Goal: Understand process/instructions: Learn how to perform a task or action

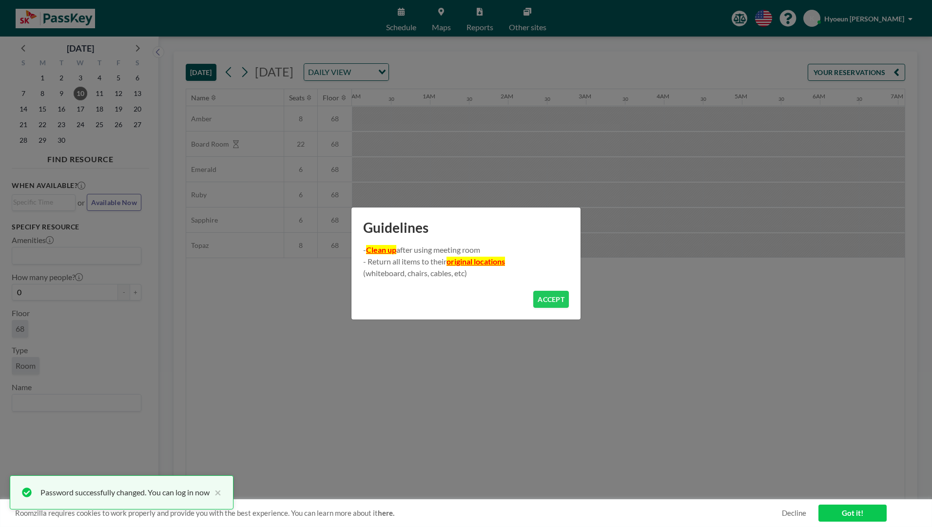
scroll to position [0, 663]
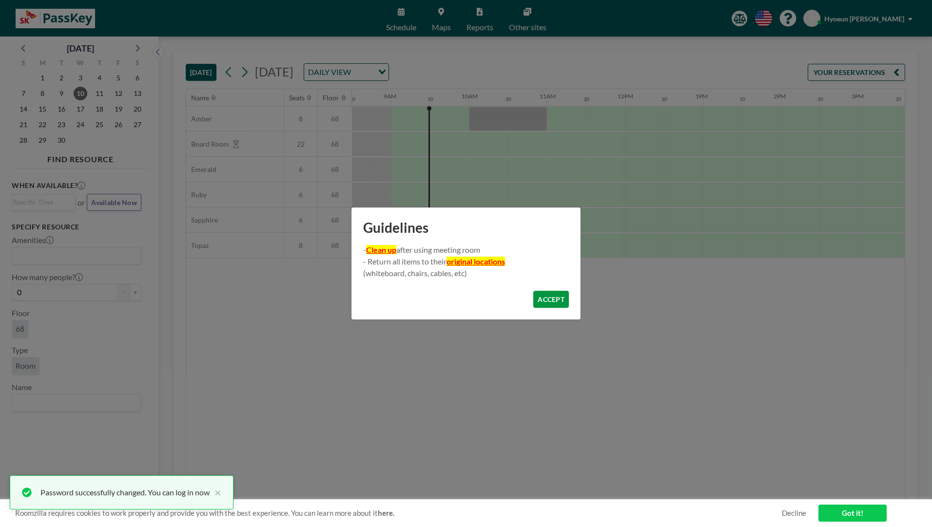
click at [546, 302] on button "ACCEPT" at bounding box center [551, 299] width 36 height 17
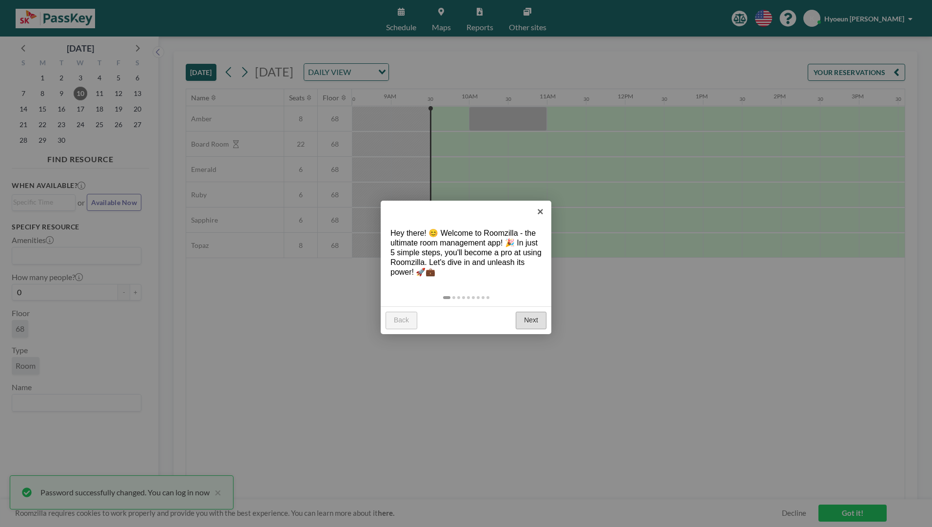
click at [526, 319] on link "Next" at bounding box center [531, 321] width 31 height 18
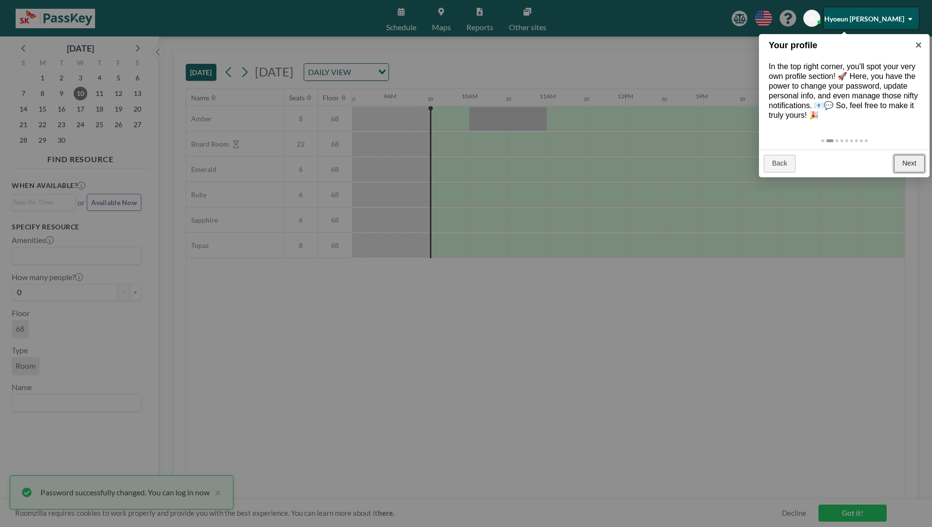
click at [905, 161] on link "Next" at bounding box center [909, 164] width 31 height 18
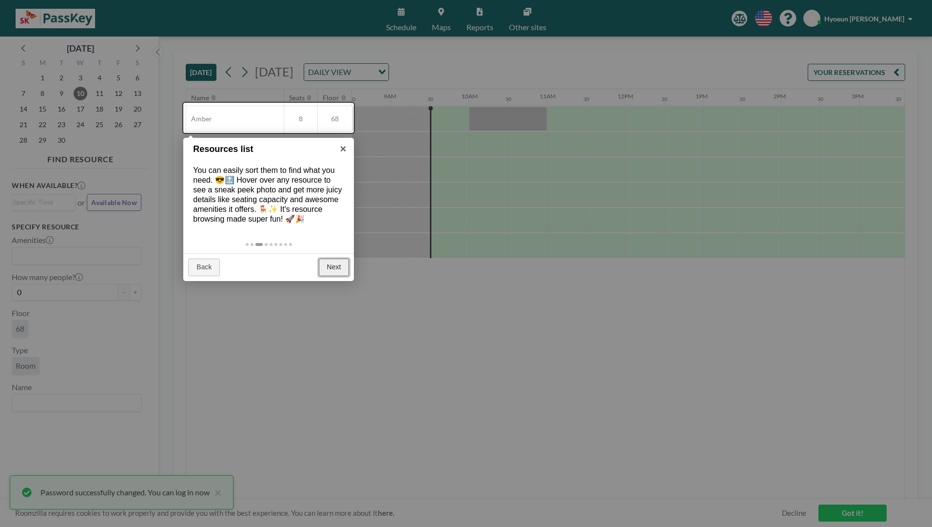
click at [332, 270] on link "Next" at bounding box center [334, 268] width 31 height 18
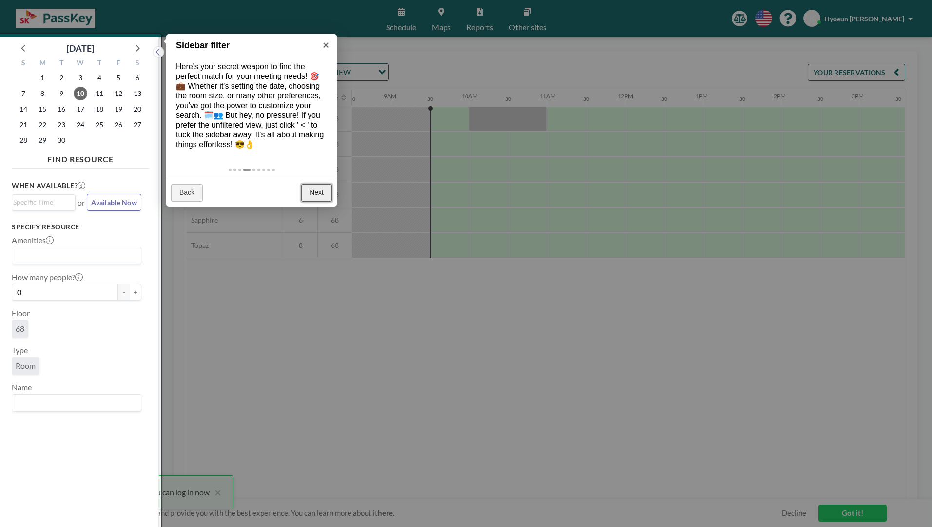
scroll to position [2, 0]
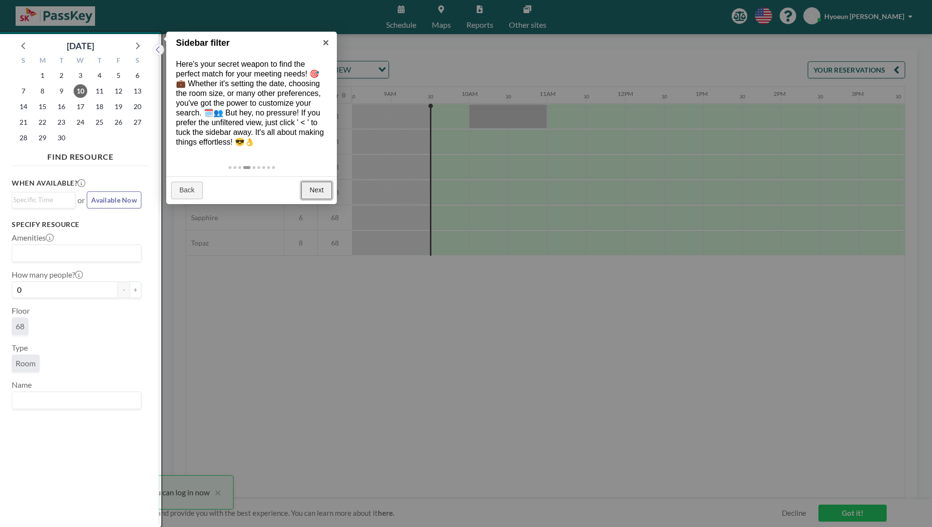
click at [317, 186] on link "Next" at bounding box center [316, 191] width 31 height 18
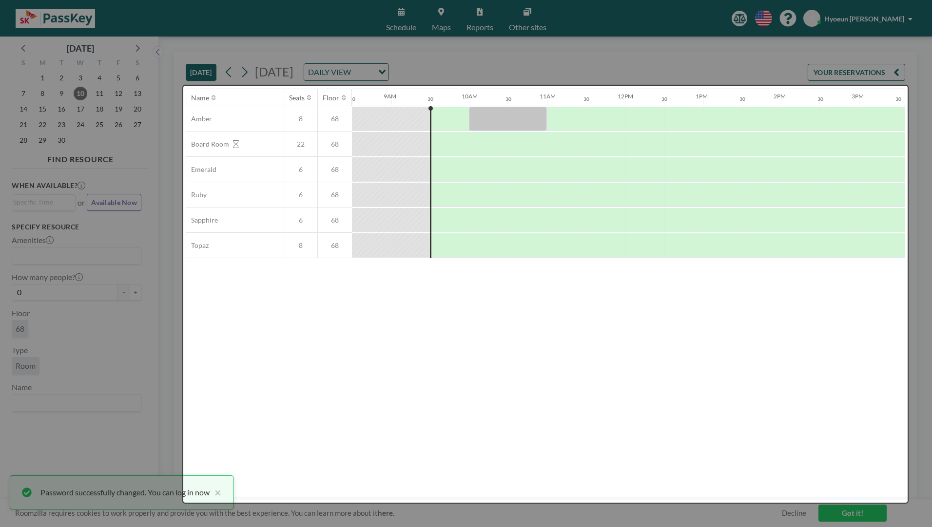
scroll to position [0, 0]
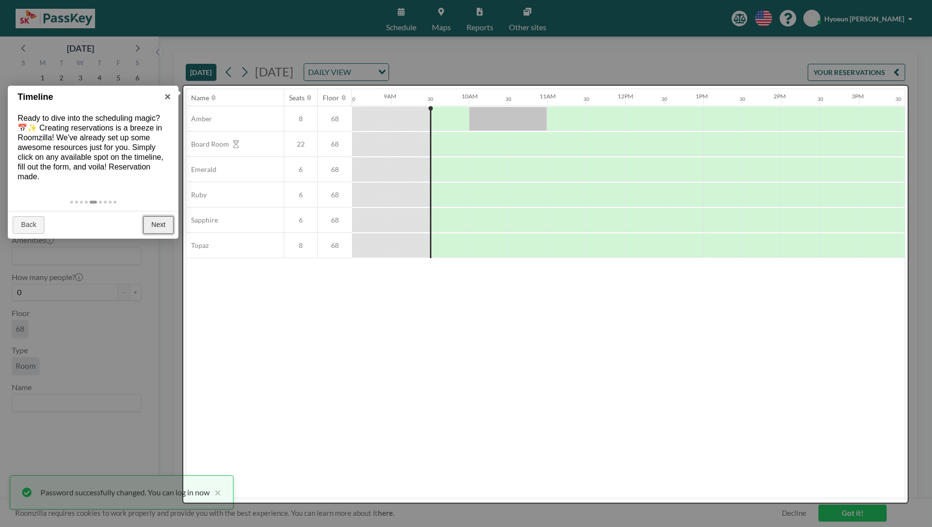
click at [158, 228] on link "Next" at bounding box center [158, 225] width 31 height 18
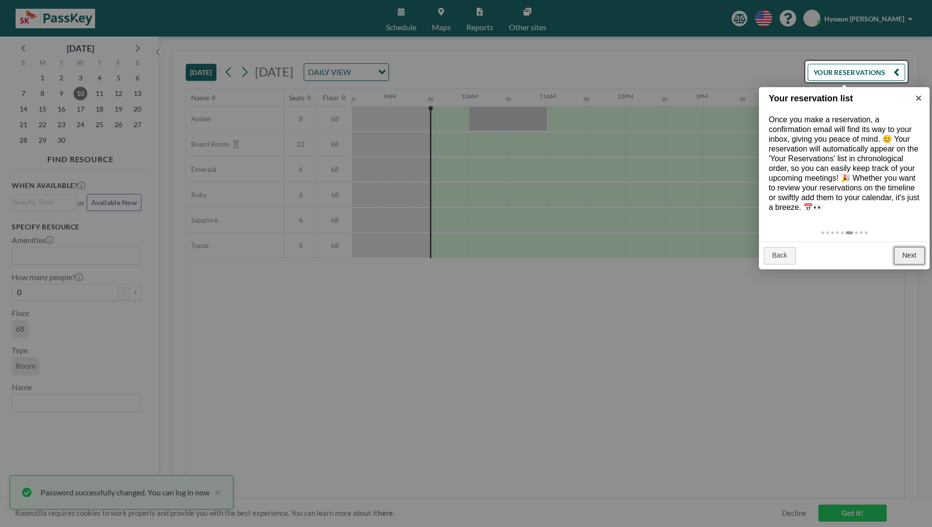
click at [910, 259] on link "Next" at bounding box center [909, 256] width 31 height 18
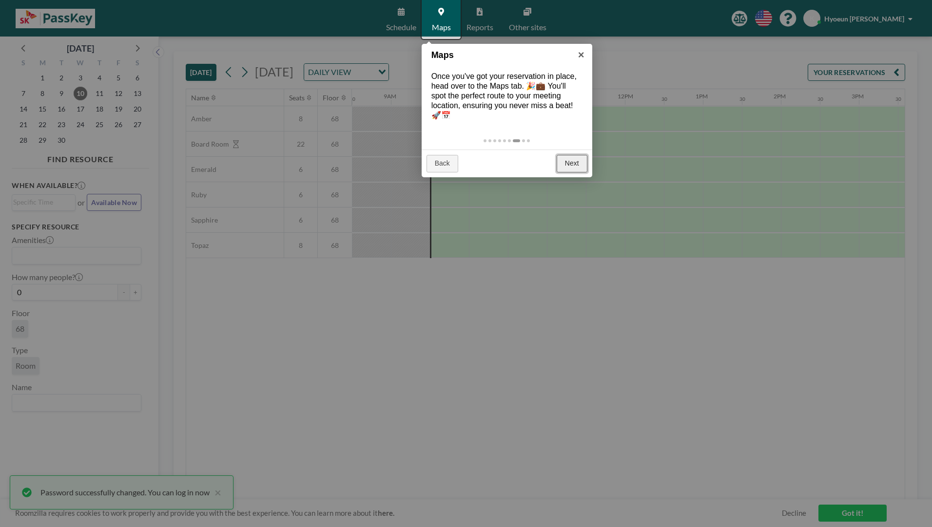
click at [570, 159] on link "Next" at bounding box center [572, 164] width 31 height 18
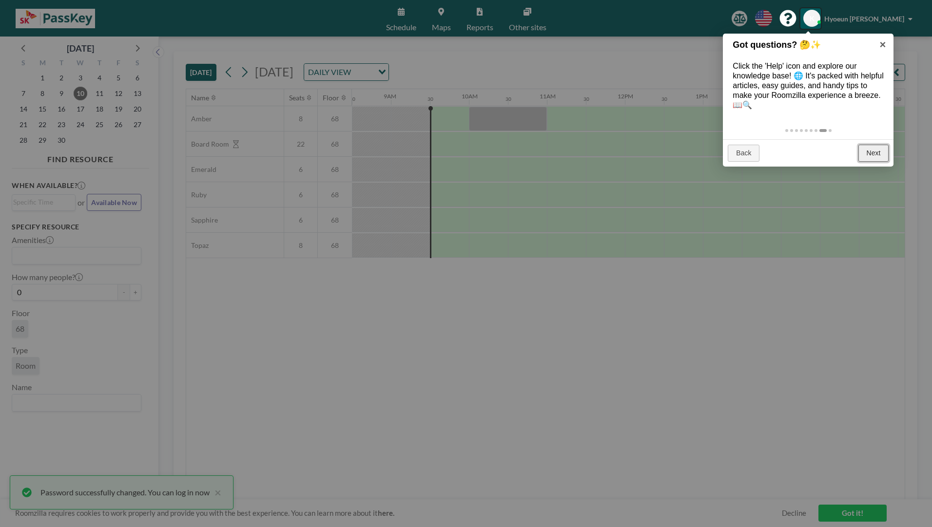
click at [869, 148] on link "Next" at bounding box center [873, 154] width 31 height 18
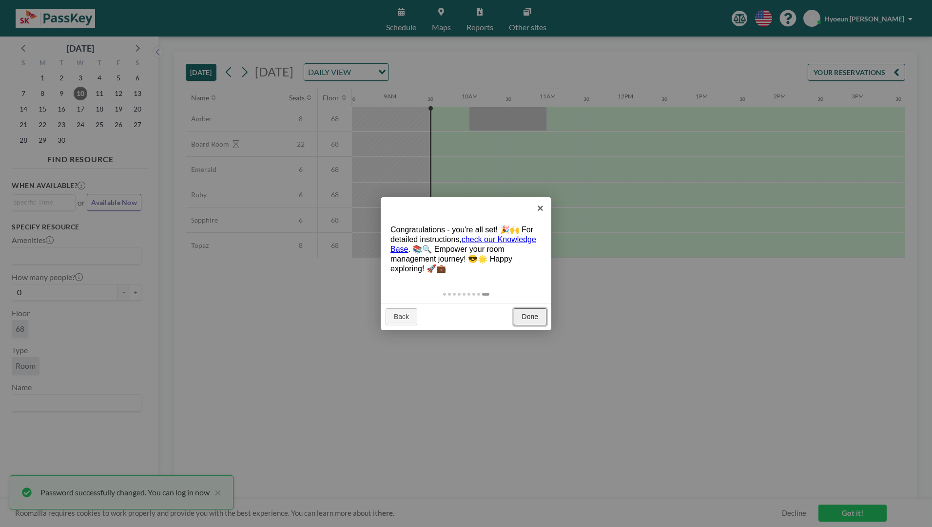
click at [532, 315] on link "Done" at bounding box center [530, 317] width 33 height 18
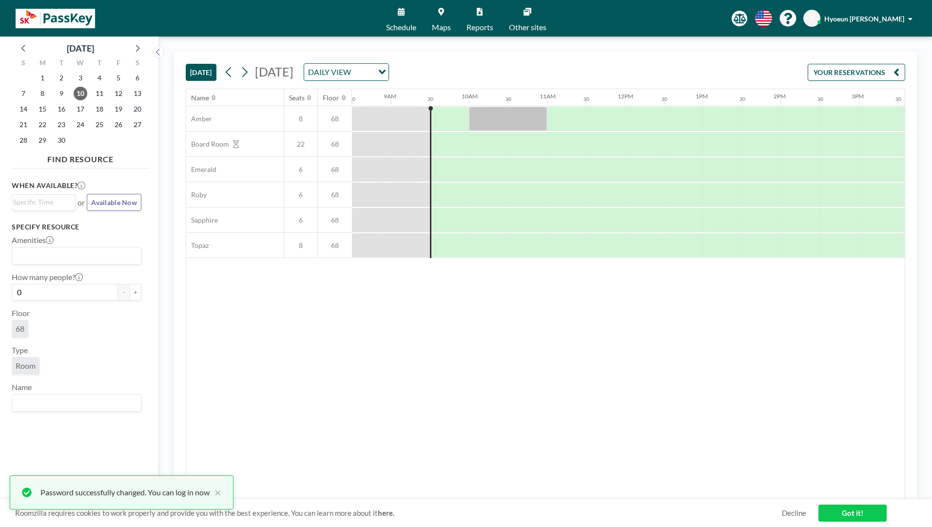
click at [718, 340] on div "Name Seats Floor 12AM 30 1AM 30 2AM 30 3AM 30 4AM 30 5AM 30 6AM 30 7AM 30 8AM 3…" at bounding box center [545, 294] width 718 height 411
